Goal: Browse casually

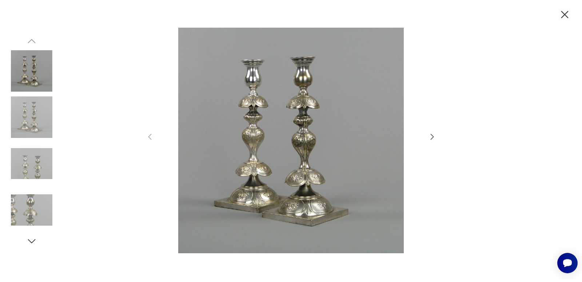
click at [262, 180] on img at bounding box center [290, 140] width 259 height 225
click at [423, 136] on div at bounding box center [290, 141] width 291 height 227
click at [432, 137] on icon "button" at bounding box center [432, 136] width 9 height 9
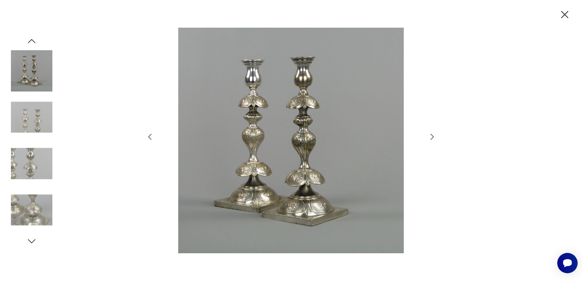
click at [432, 137] on icon "button" at bounding box center [432, 136] width 9 height 9
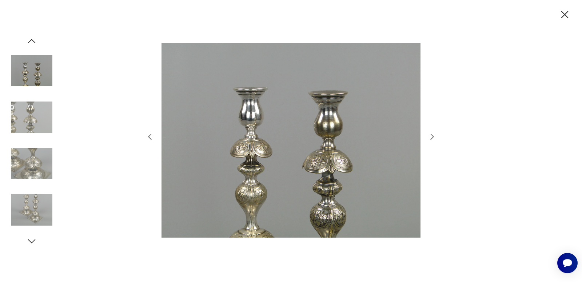
click at [432, 137] on icon "button" at bounding box center [432, 136] width 9 height 9
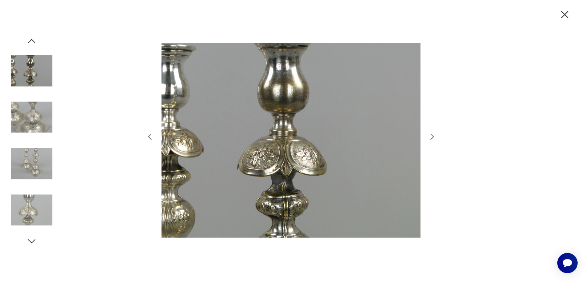
click at [432, 137] on icon "button" at bounding box center [432, 136] width 9 height 9
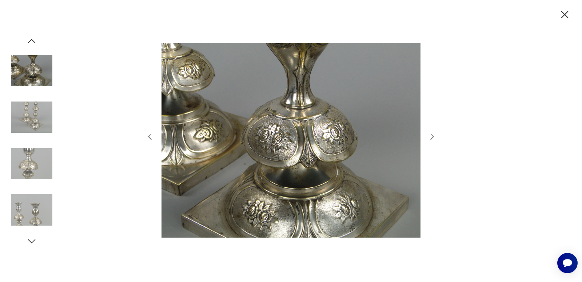
click at [432, 137] on icon "button" at bounding box center [432, 136] width 9 height 9
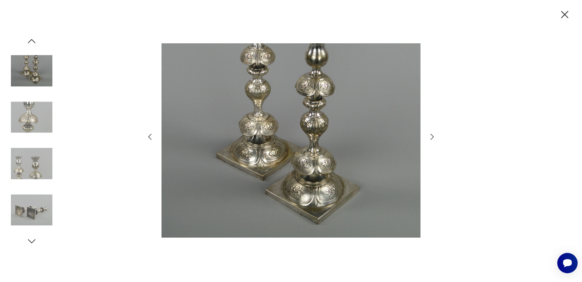
click at [432, 137] on icon "button" at bounding box center [432, 136] width 9 height 9
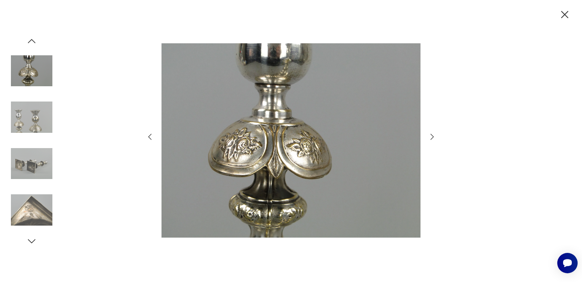
click at [432, 137] on icon "button" at bounding box center [432, 136] width 9 height 9
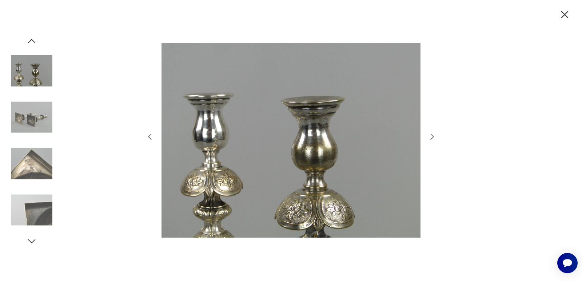
click at [432, 137] on icon "button" at bounding box center [432, 136] width 9 height 9
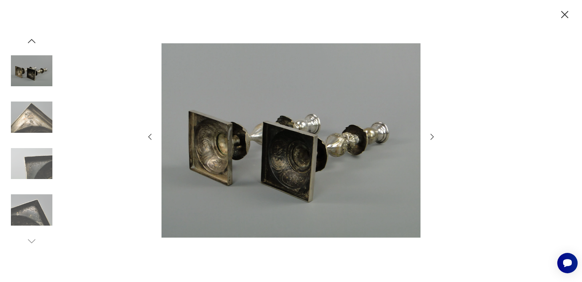
click at [432, 137] on icon "button" at bounding box center [432, 136] width 9 height 9
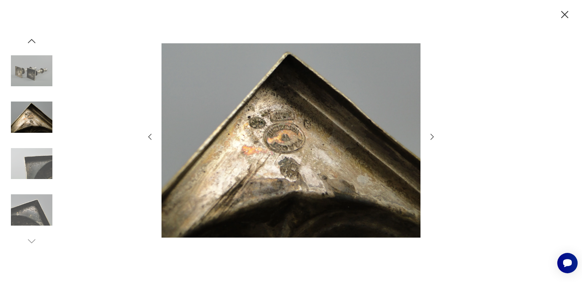
click at [432, 137] on icon "button" at bounding box center [432, 136] width 9 height 9
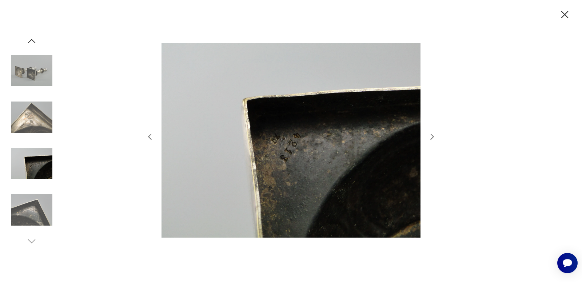
click at [432, 137] on icon "button" at bounding box center [432, 136] width 9 height 9
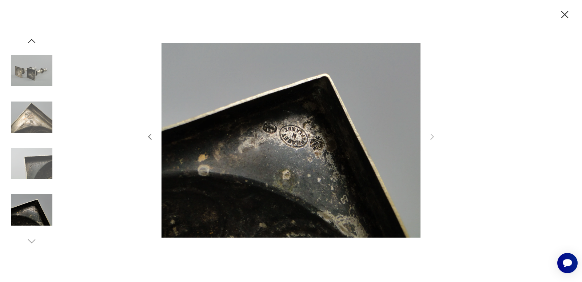
click at [562, 13] on icon "button" at bounding box center [564, 14] width 13 height 13
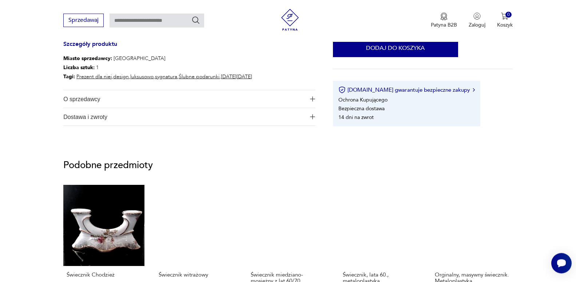
scroll to position [415, 0]
